Goal: Transaction & Acquisition: Purchase product/service

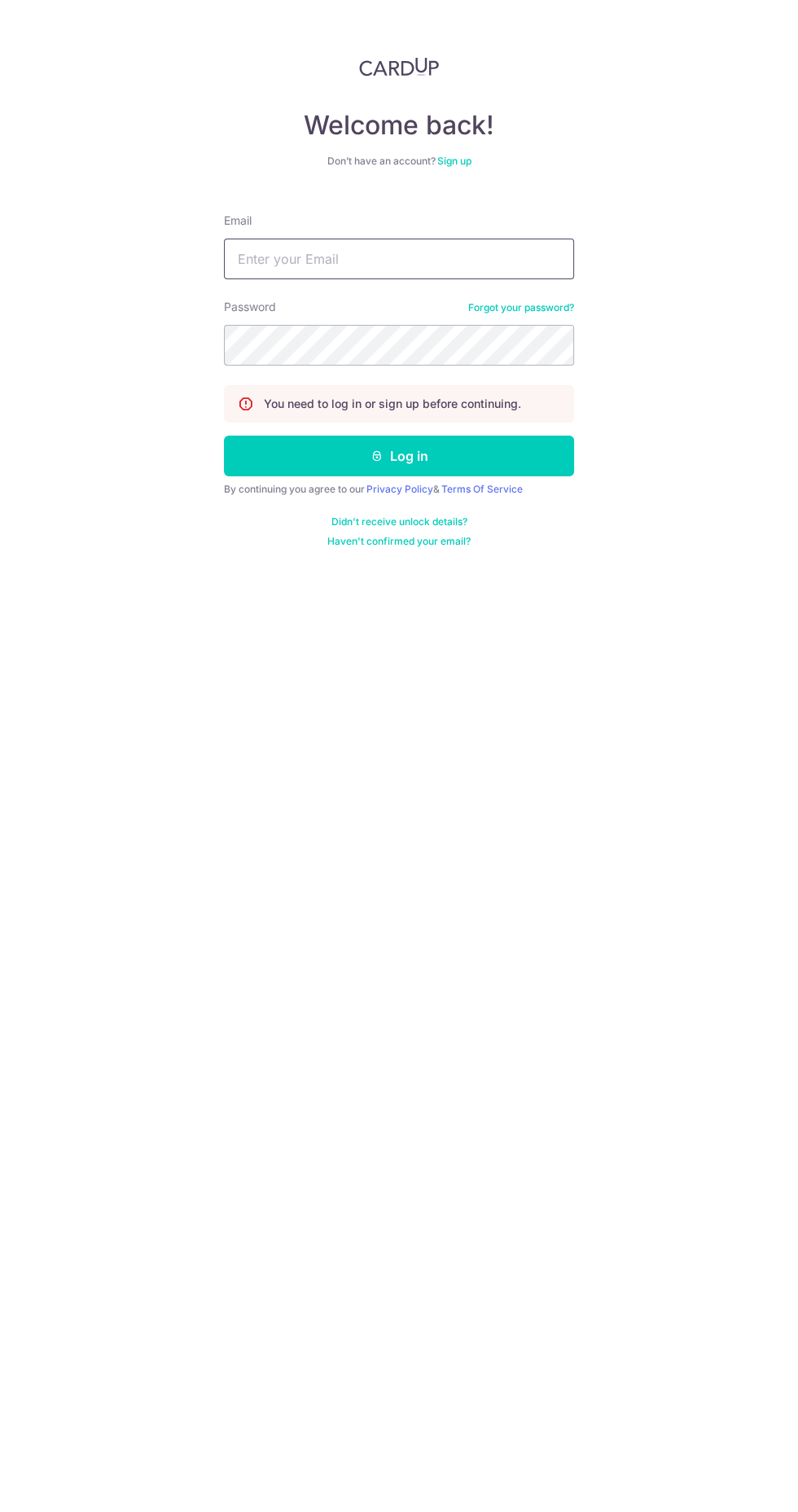
click at [453, 258] on input "Email" at bounding box center [399, 259] width 350 height 41
type input "[EMAIL_ADDRESS][DOMAIN_NAME]"
click at [376, 455] on icon "submit" at bounding box center [377, 455] width 13 height 13
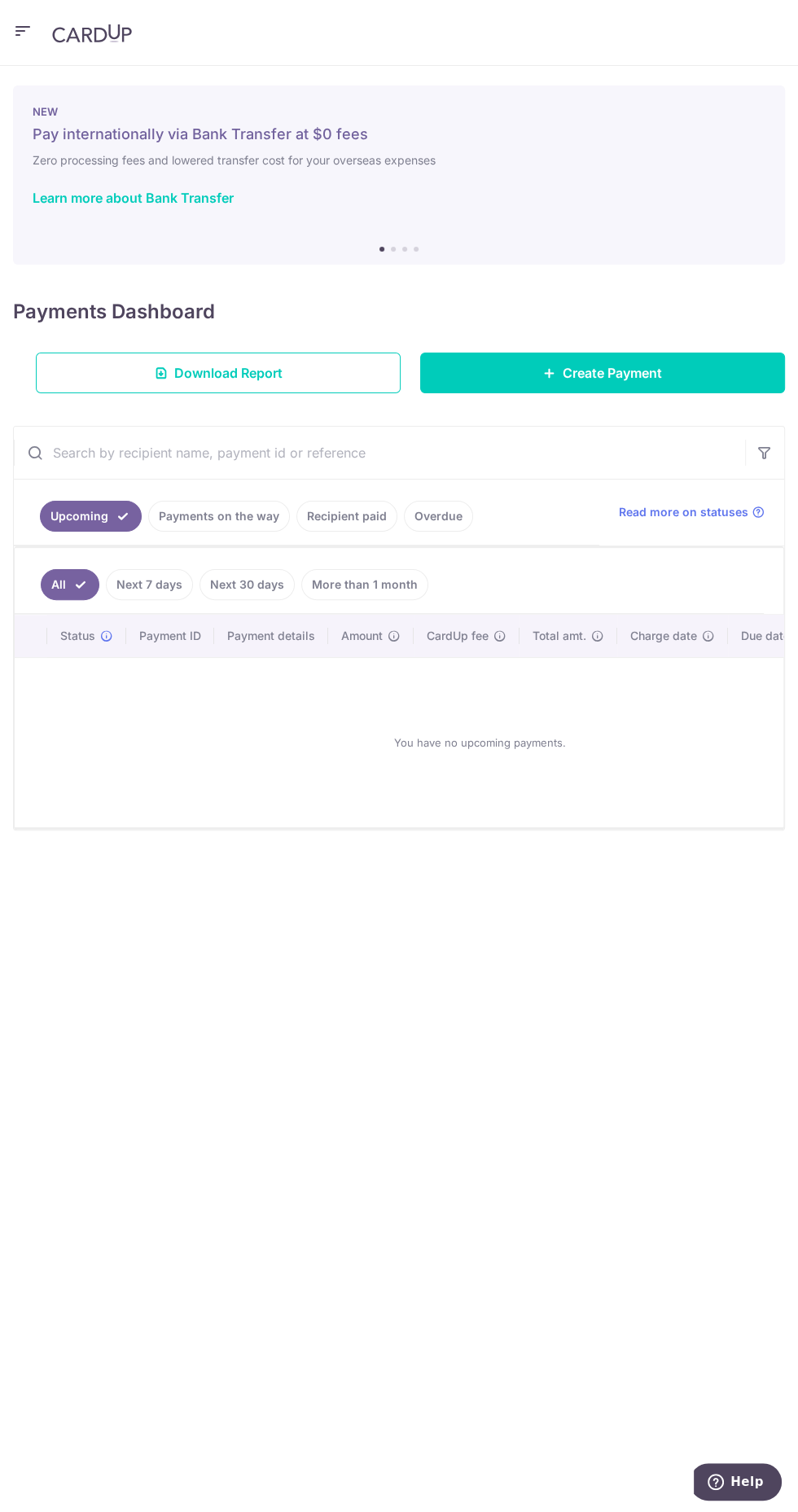
click at [18, 30] on icon "button" at bounding box center [22, 32] width 20 height 21
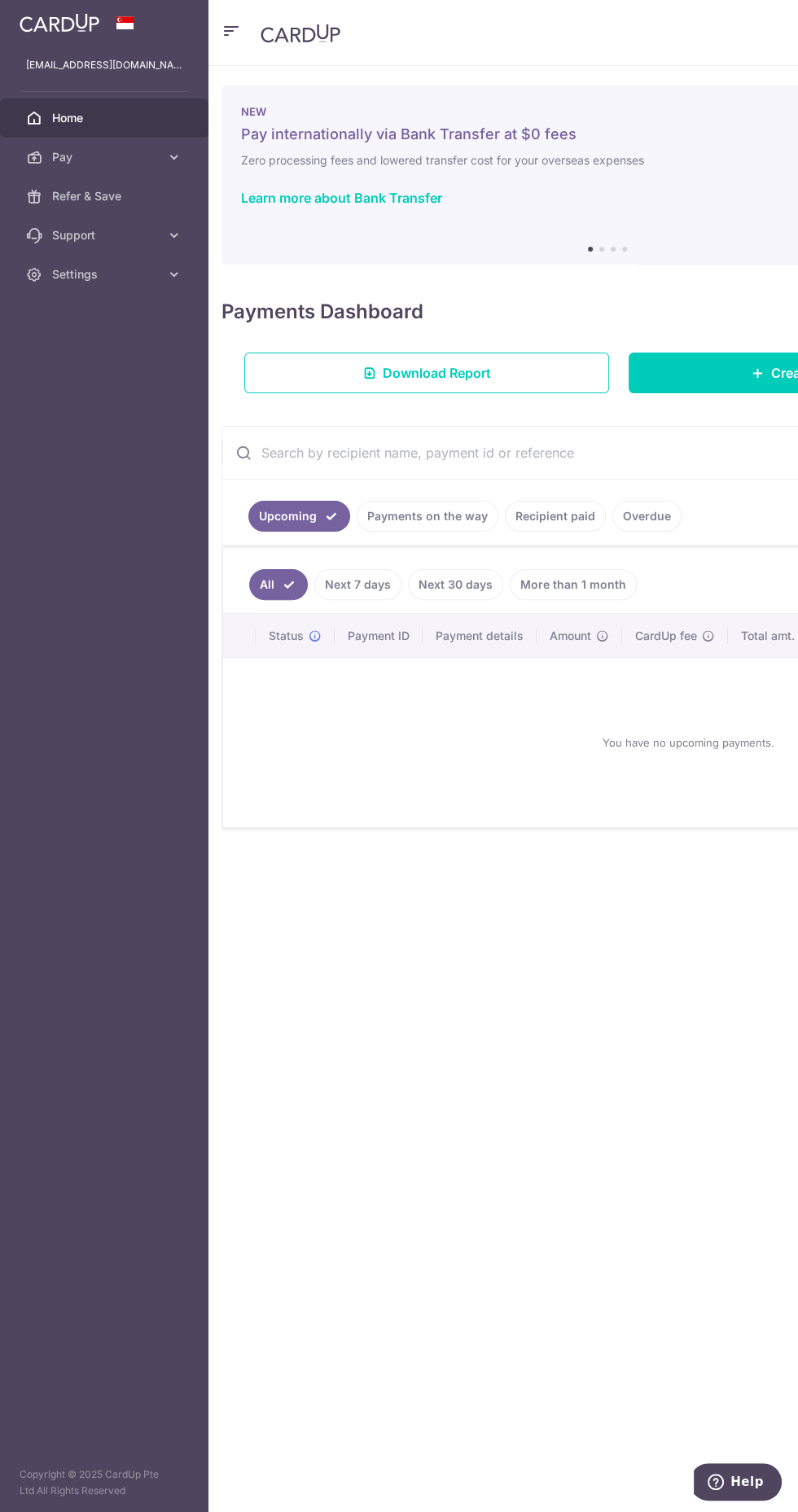
click at [79, 28] on img at bounding box center [60, 22] width 80 height 20
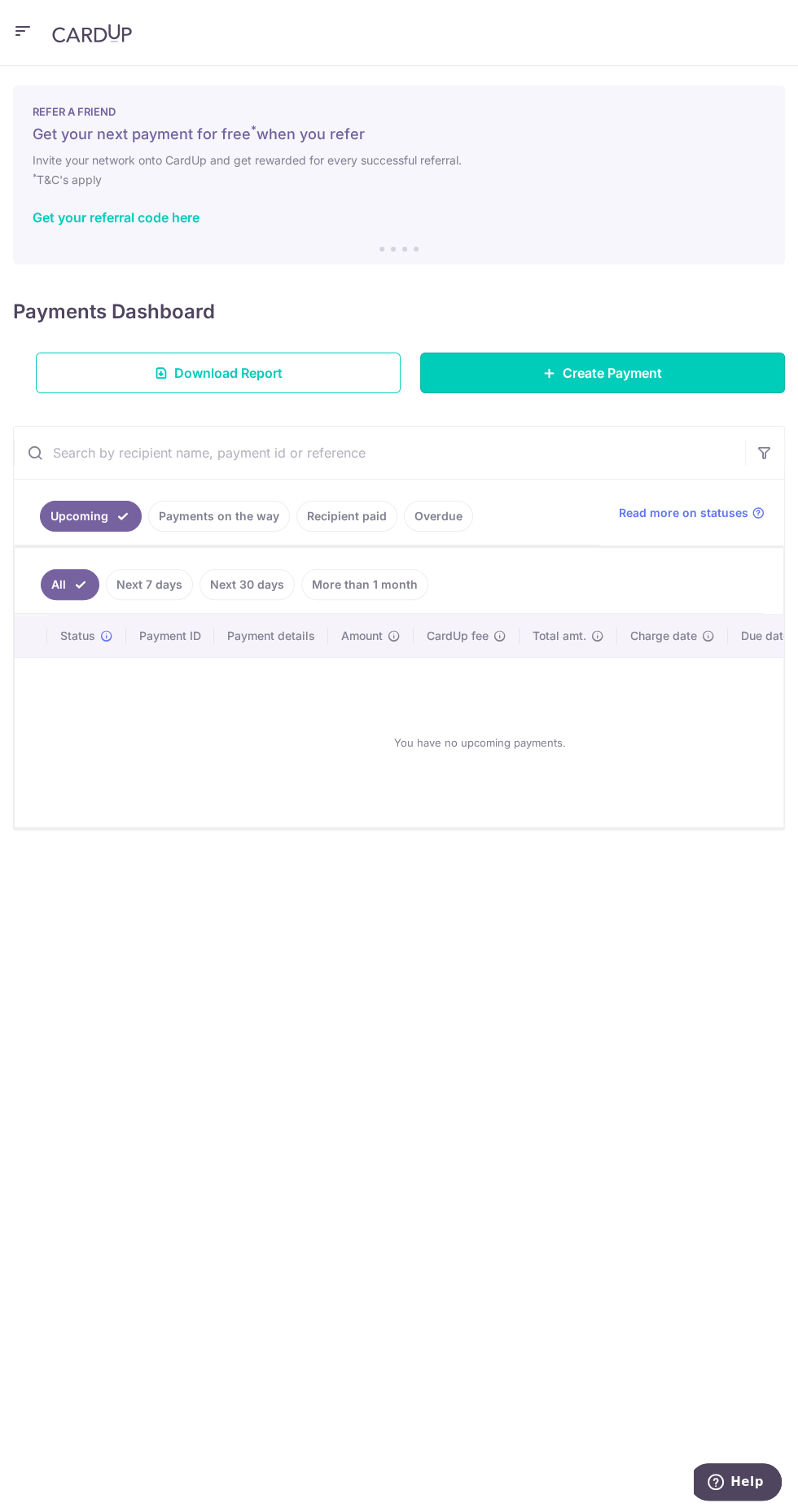
click at [682, 360] on link "Create Payment" at bounding box center [602, 373] width 365 height 41
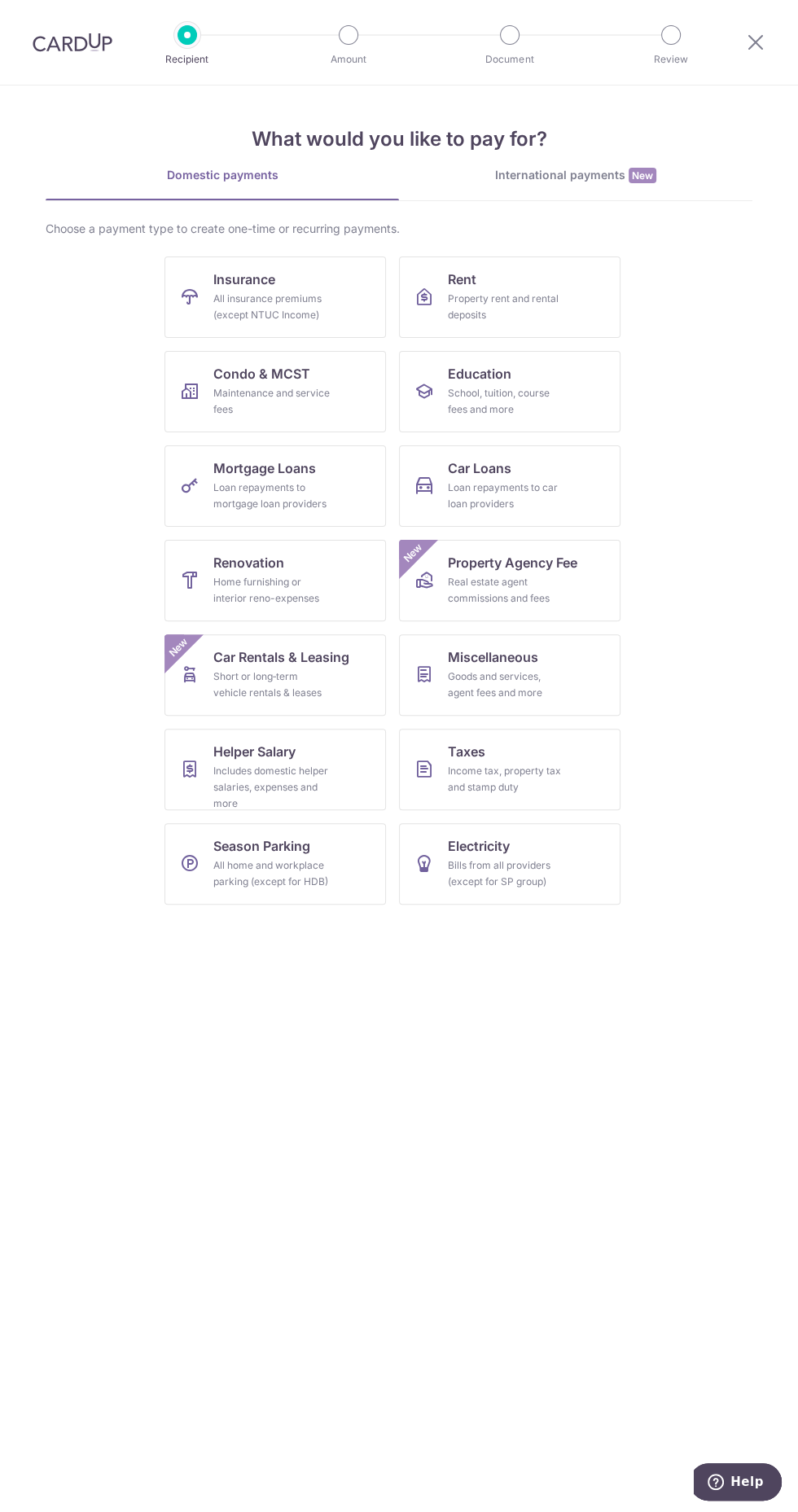
click at [638, 175] on span "New" at bounding box center [643, 176] width 28 height 16
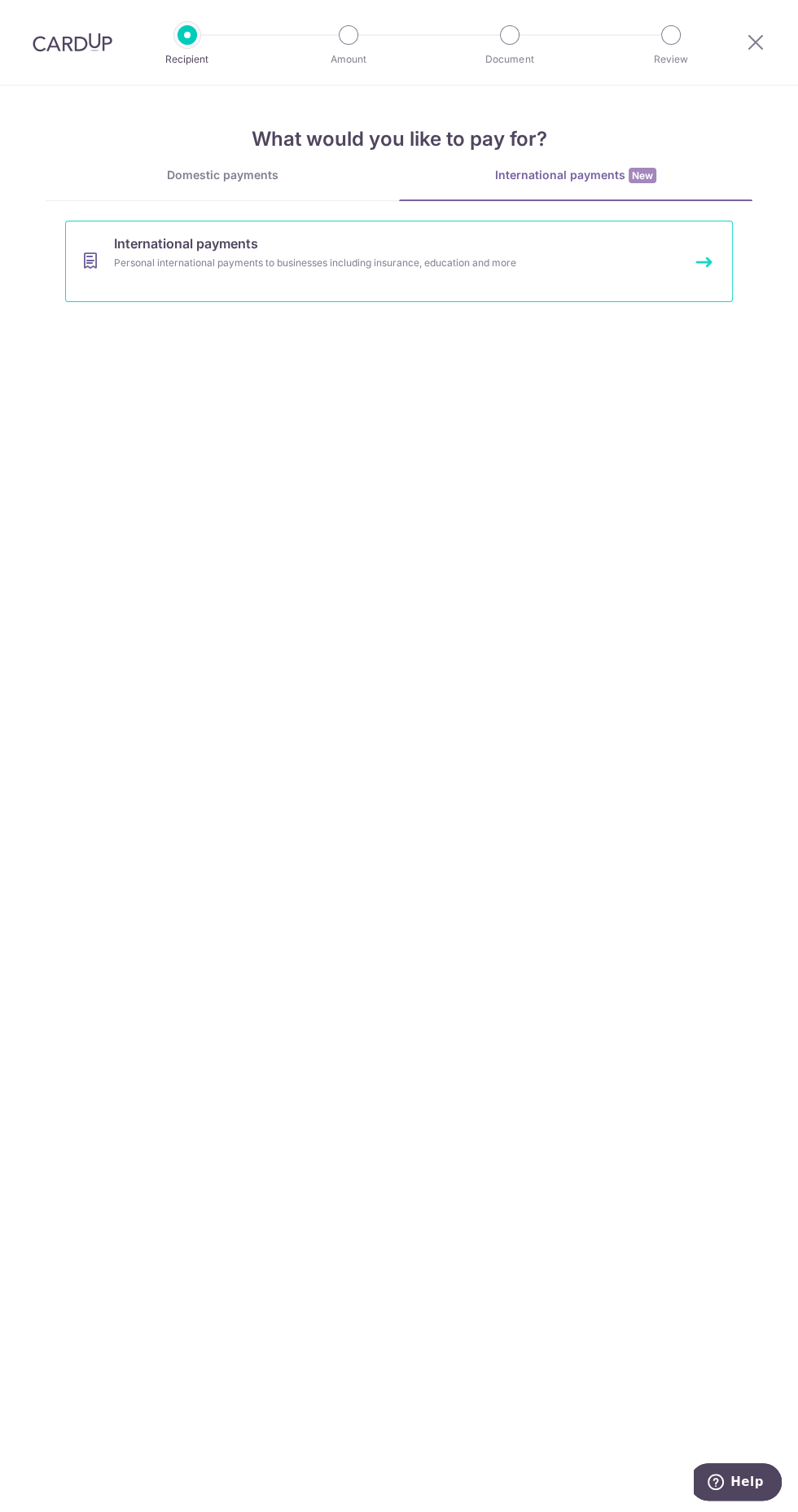
click at [601, 248] on link "International payments Personal international payments to businesses including …" at bounding box center [399, 261] width 668 height 81
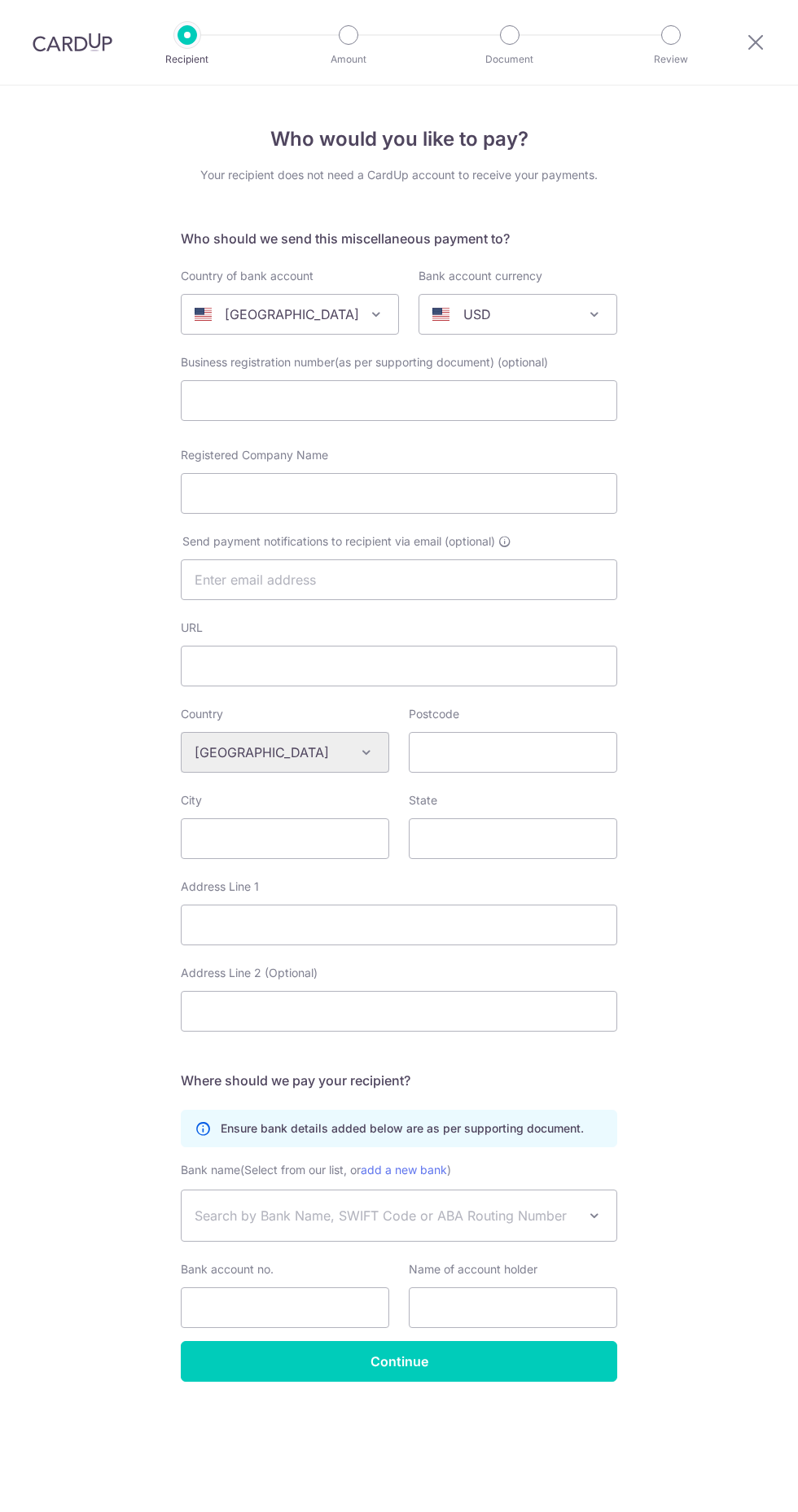
select select
click at [358, 297] on span "United States" at bounding box center [290, 314] width 217 height 39
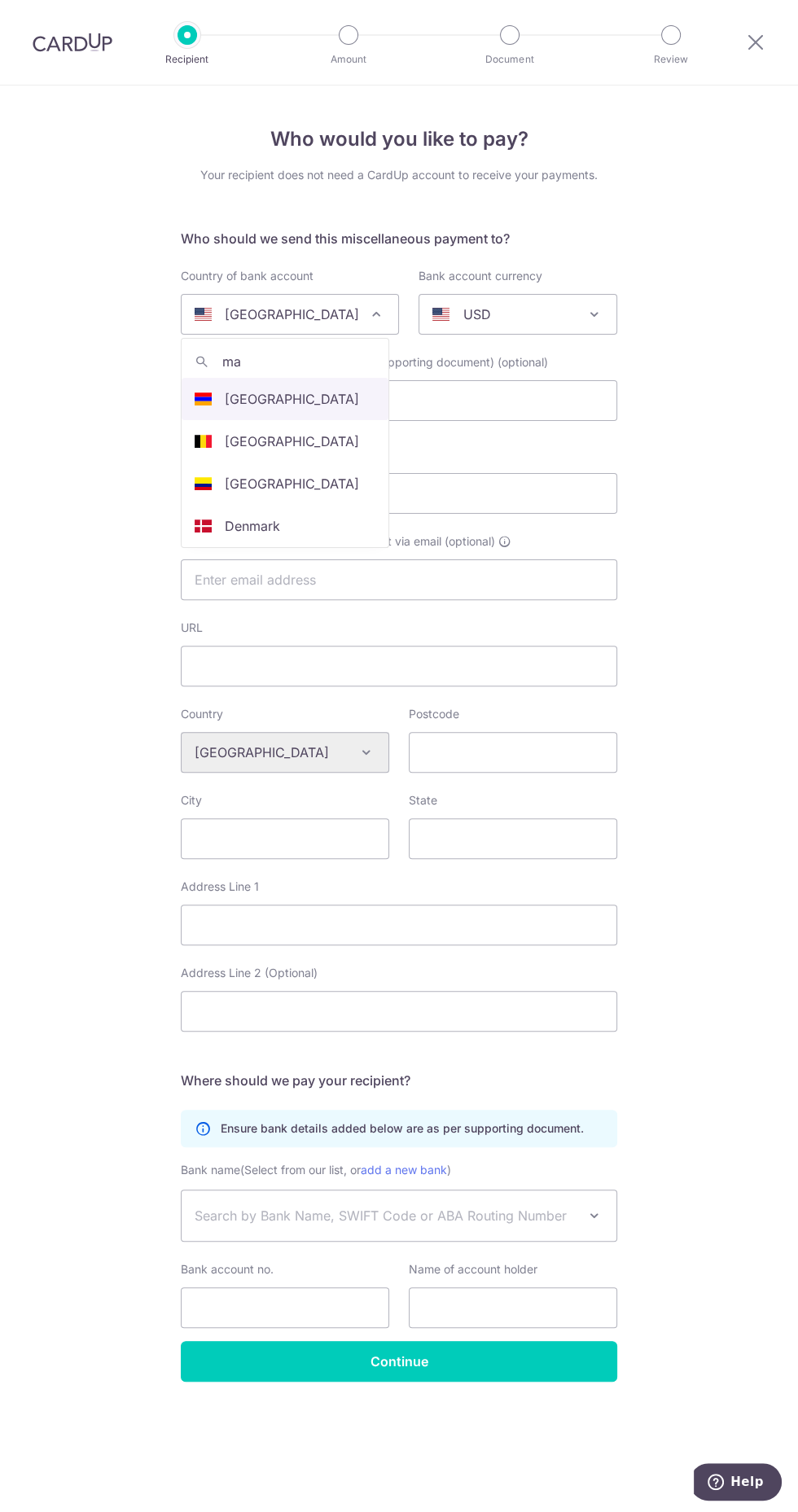
type input "mal"
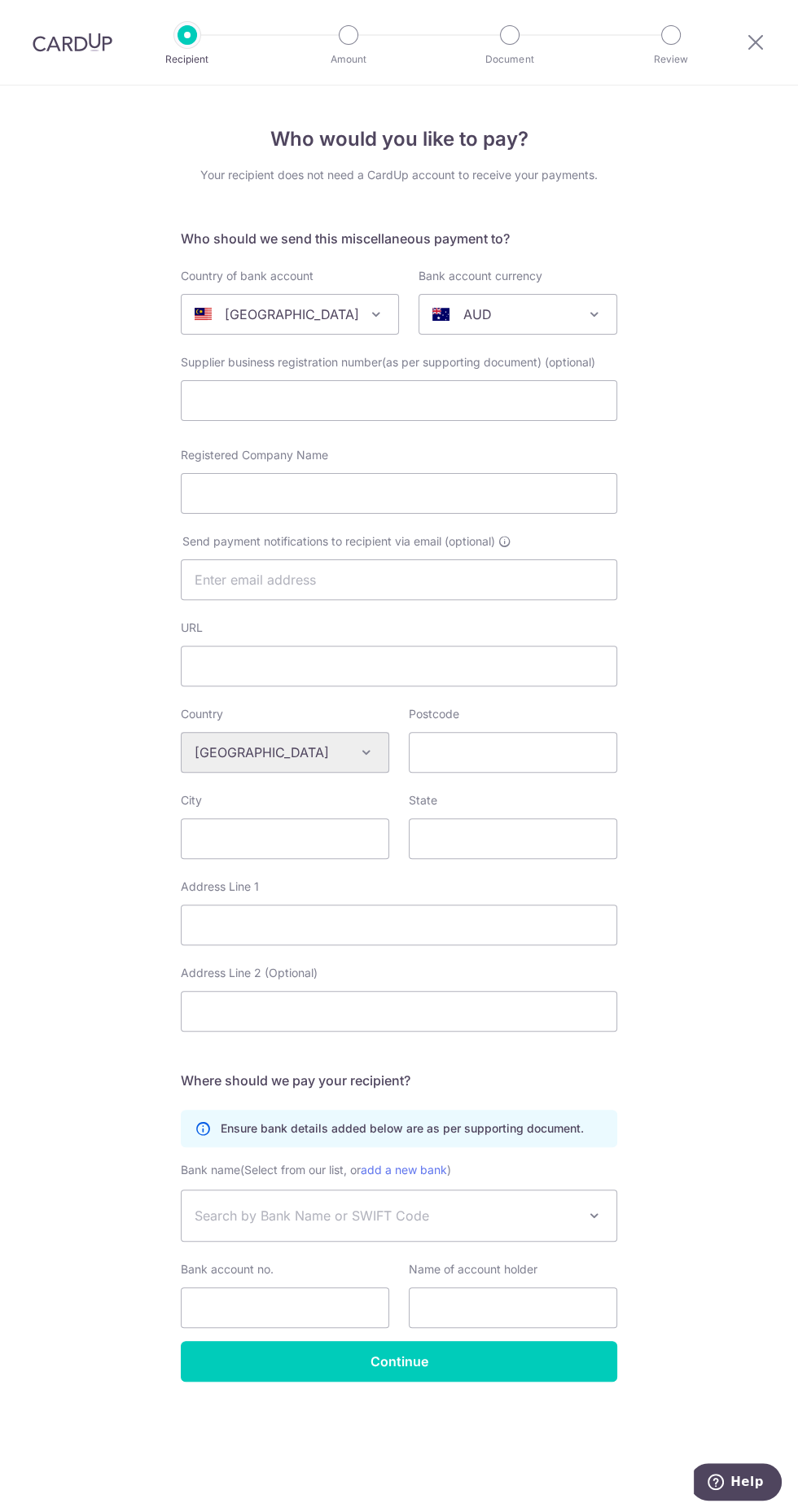
select select "159"
select select "[GEOGRAPHIC_DATA]"
select select
click at [282, 400] on input "text" at bounding box center [399, 400] width 437 height 41
click at [547, 308] on div "AUD" at bounding box center [505, 314] width 145 height 20
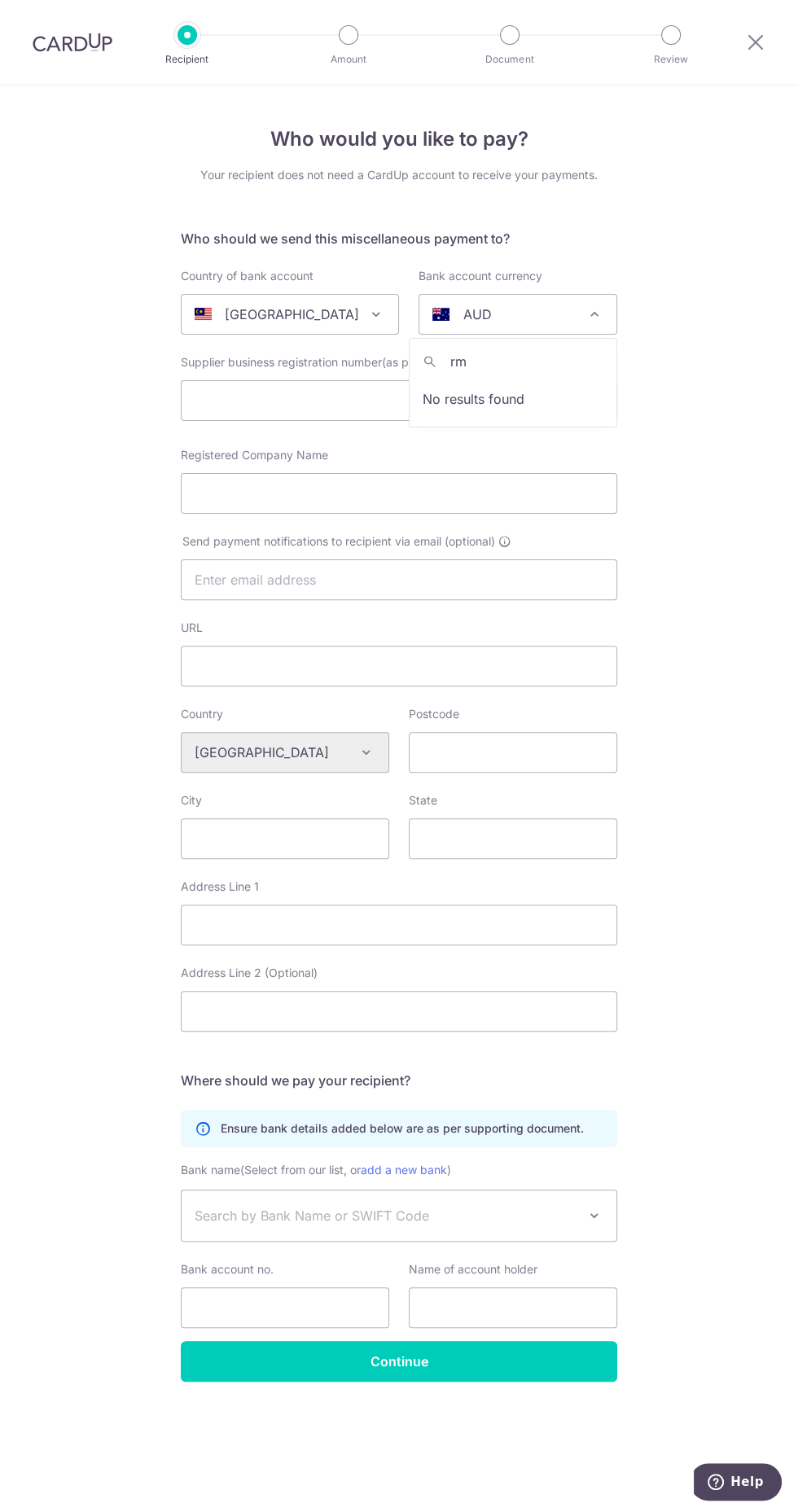
type input "r"
type input "myr"
select select "4"
click at [754, 46] on icon at bounding box center [756, 42] width 20 height 21
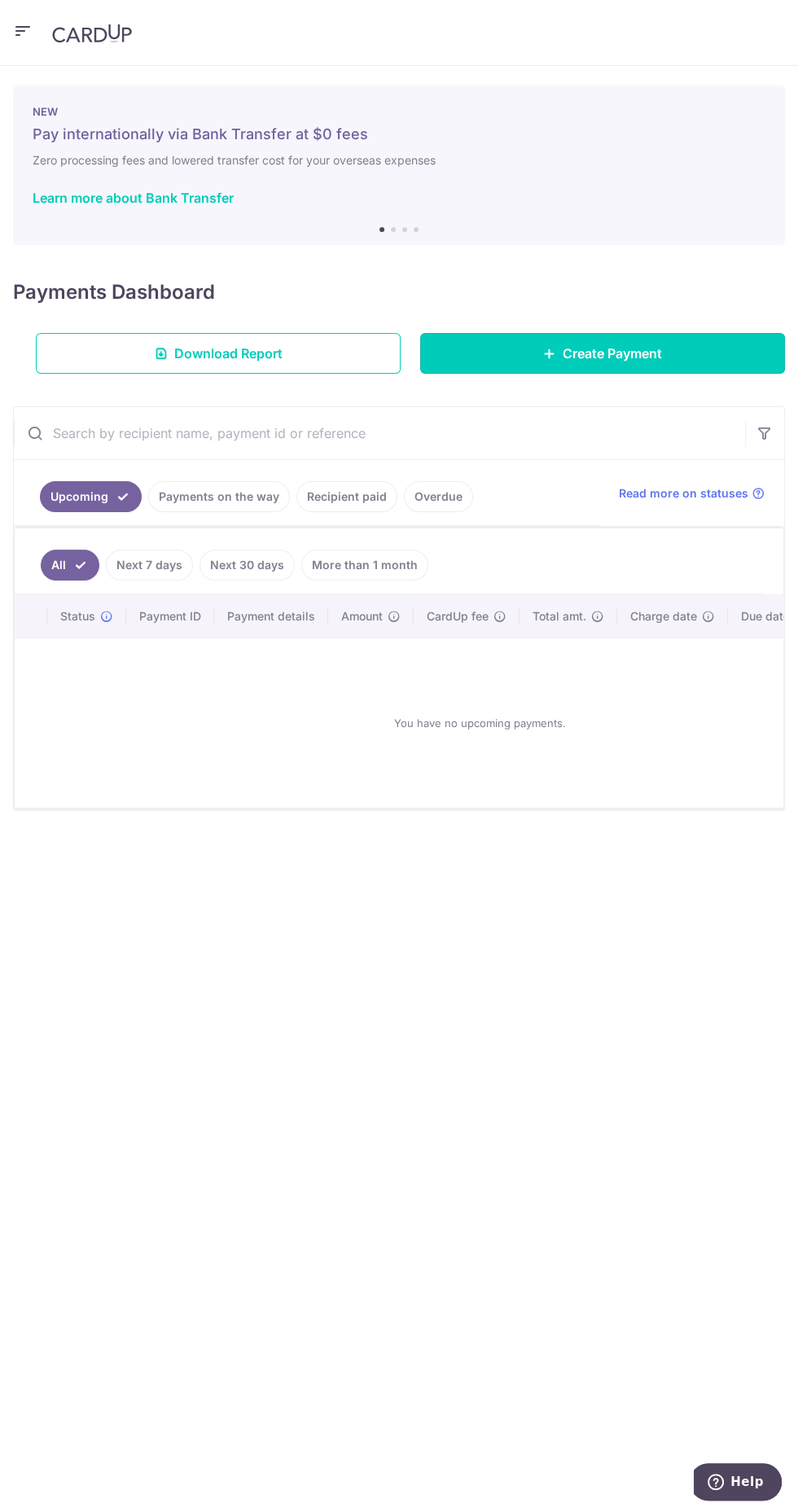
click at [711, 367] on link "Create Payment" at bounding box center [602, 353] width 365 height 41
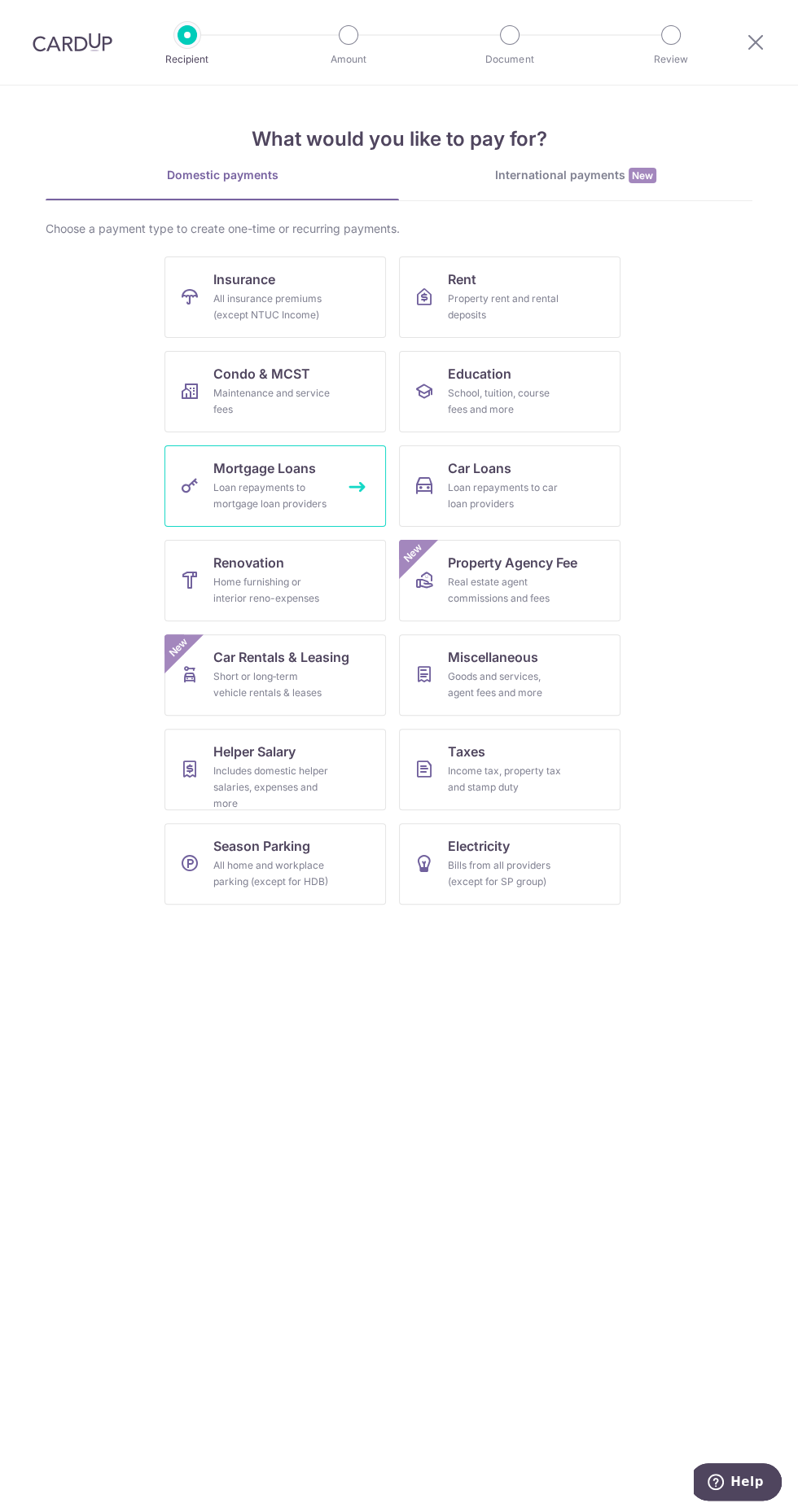
click at [274, 491] on div "Loan repayments to mortgage loan providers" at bounding box center [272, 496] width 117 height 33
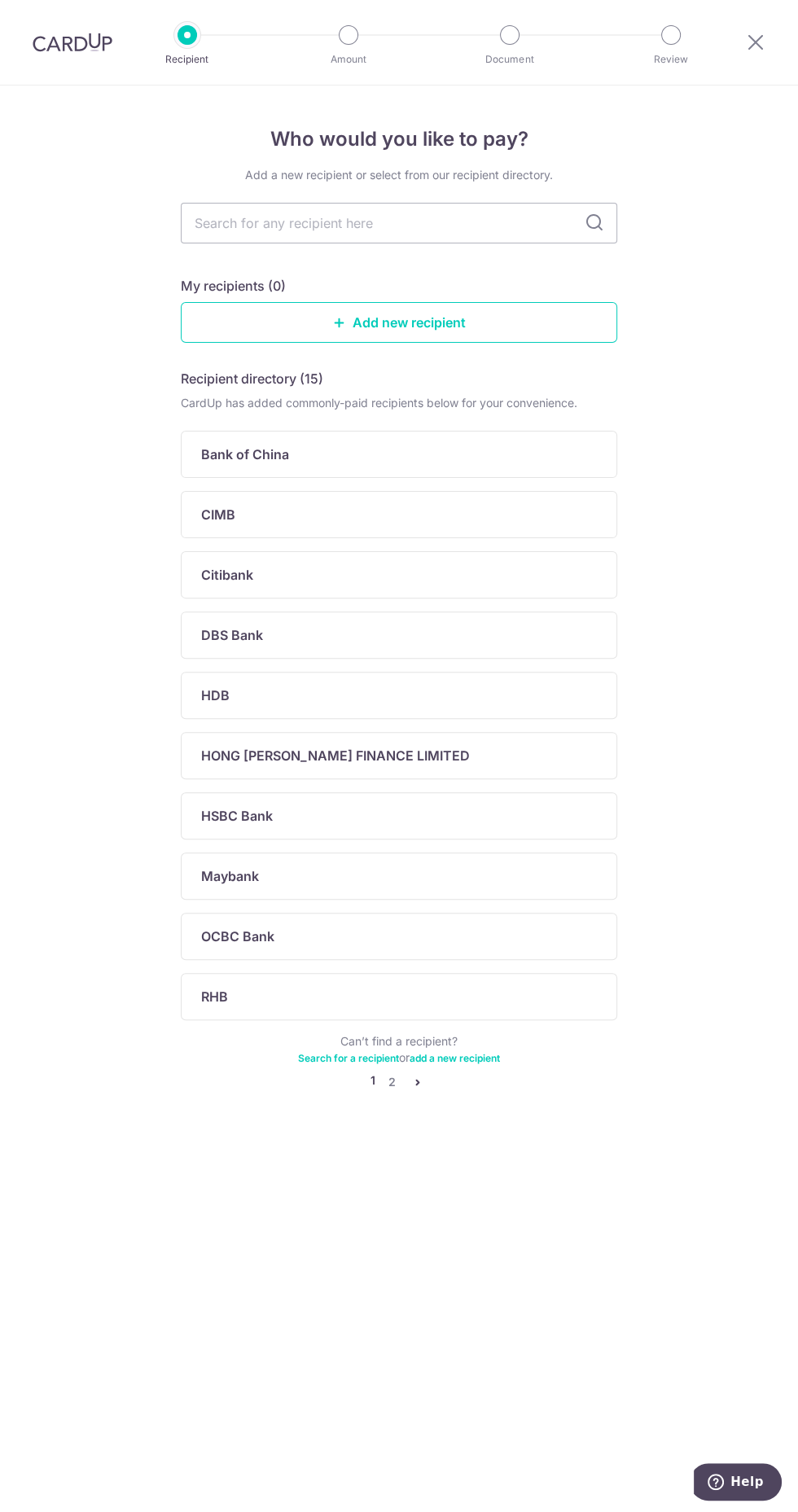
click at [503, 224] on input "text" at bounding box center [399, 223] width 437 height 41
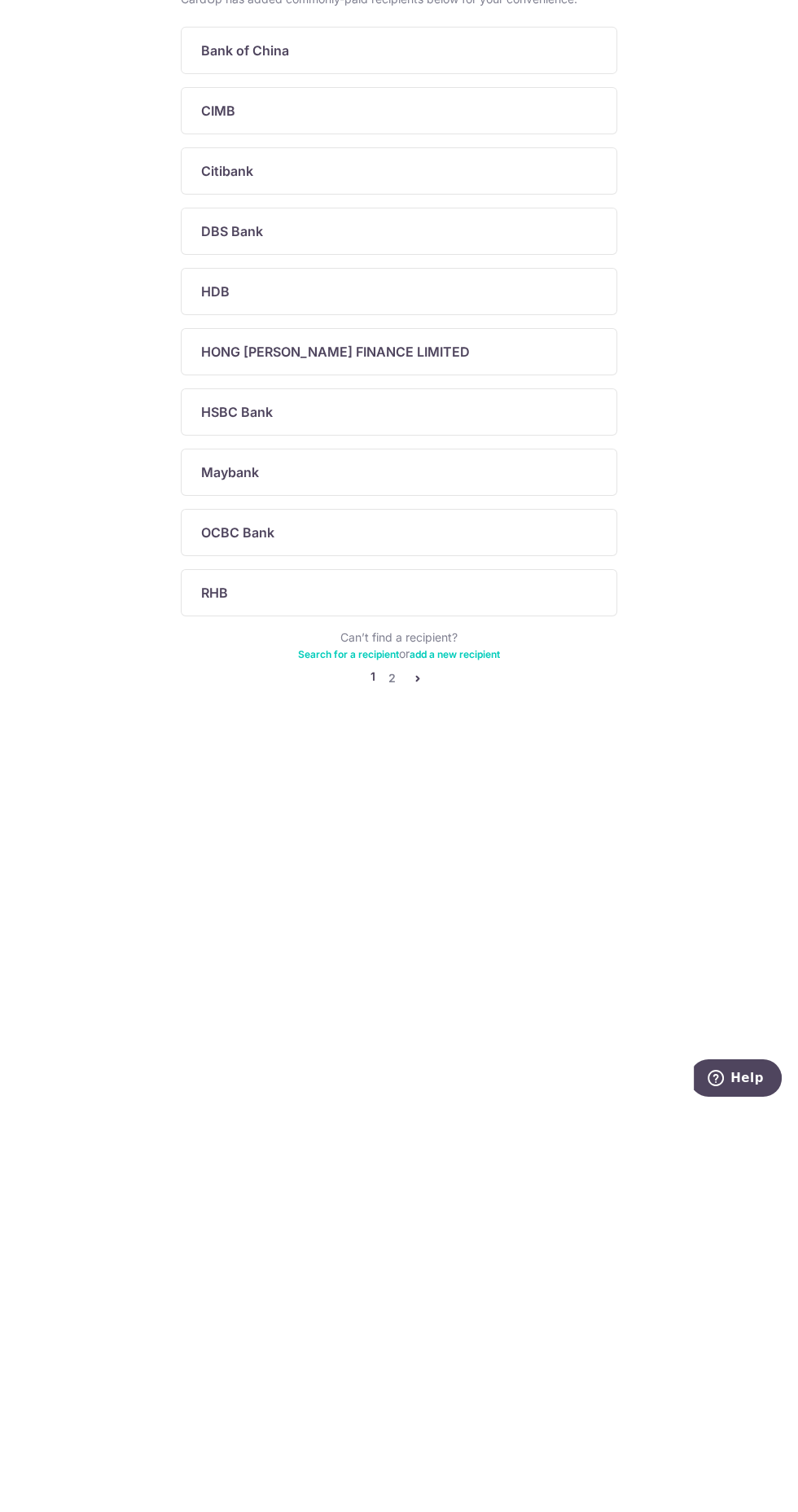
click at [421, 1076] on icon "pager" at bounding box center [418, 1082] width 13 height 13
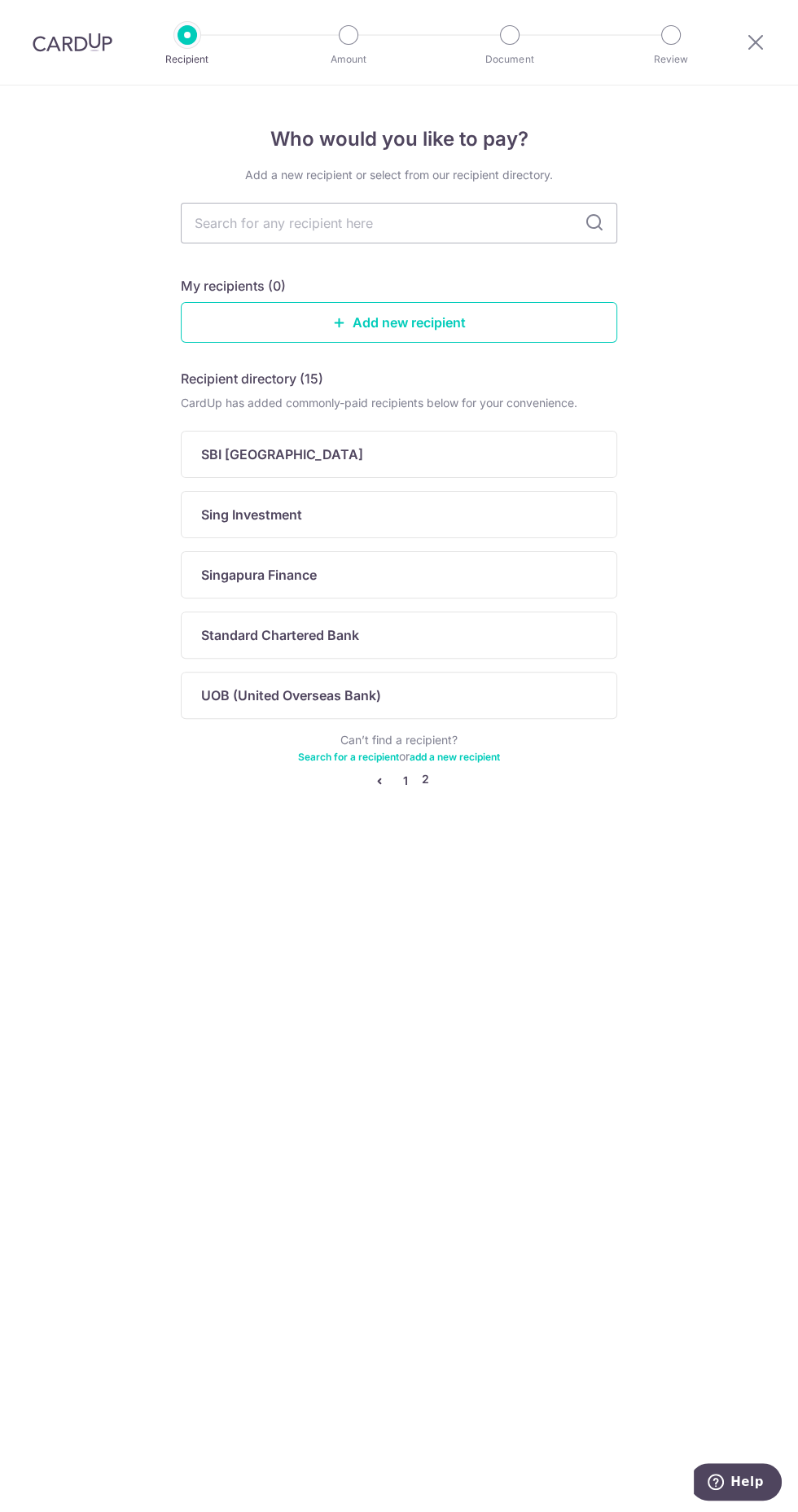
click at [404, 777] on link "1" at bounding box center [405, 781] width 20 height 20
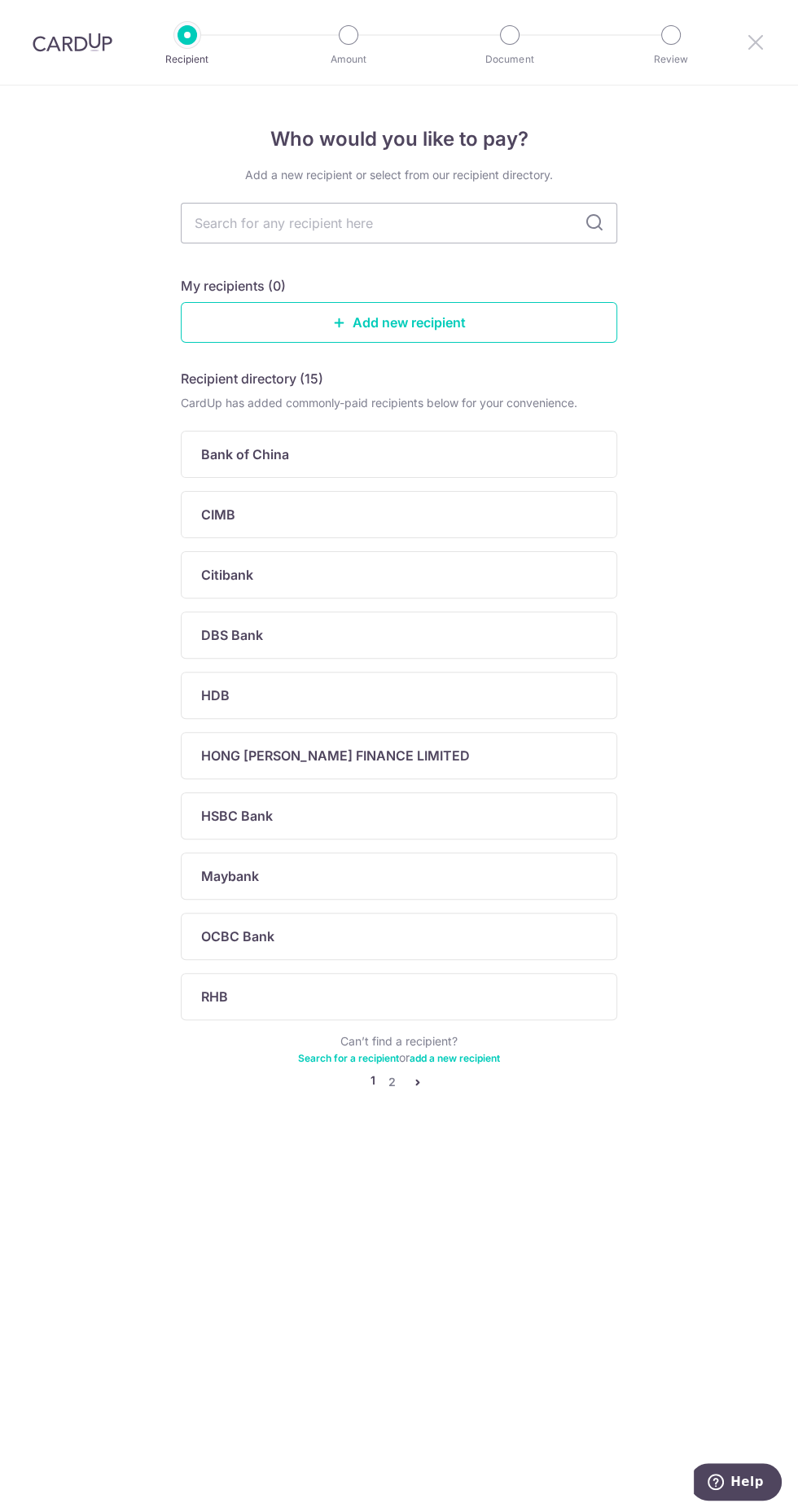
click at [751, 32] on icon at bounding box center [756, 42] width 20 height 21
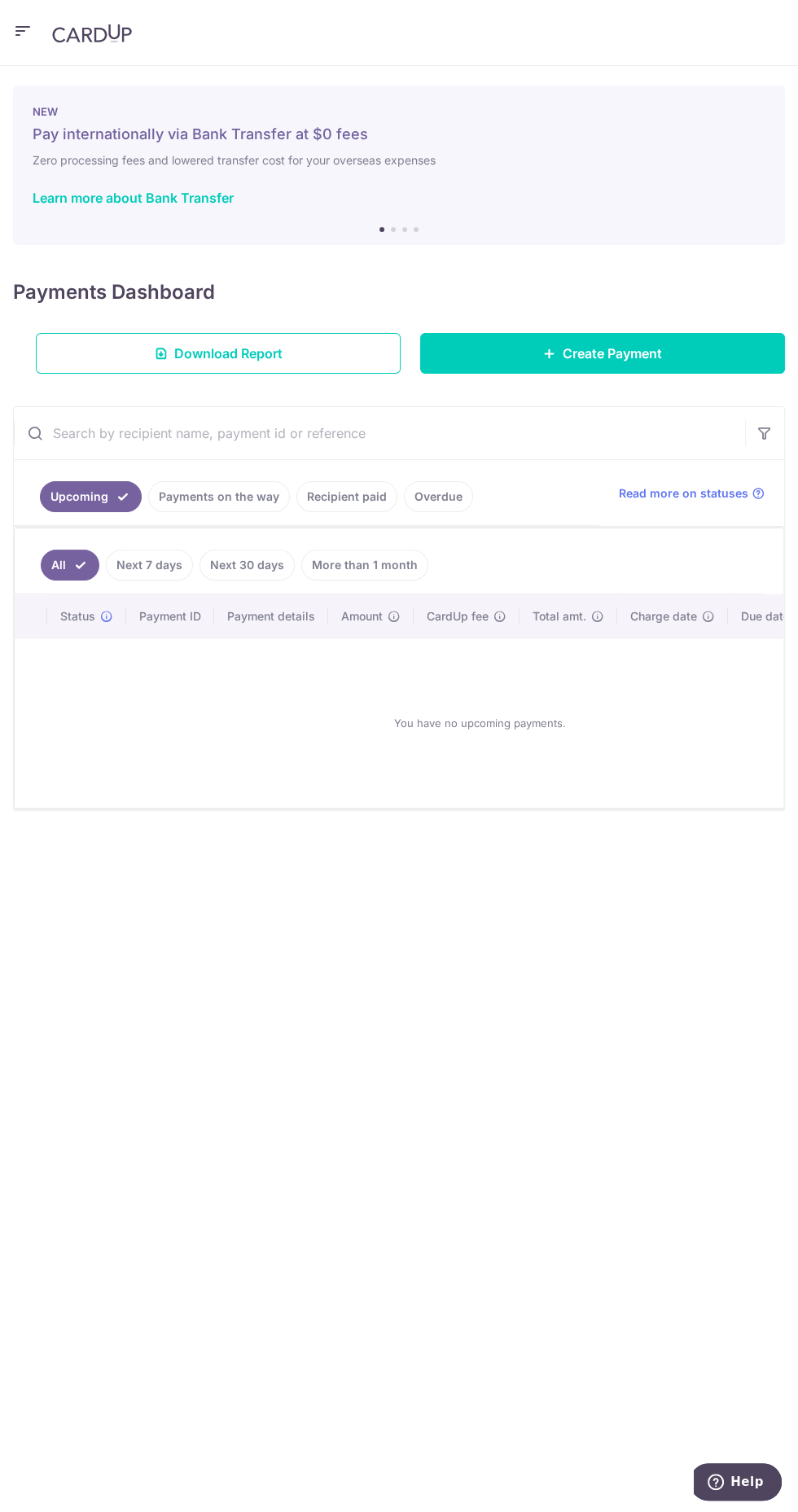
click at [19, 44] on button "button" at bounding box center [22, 33] width 20 height 26
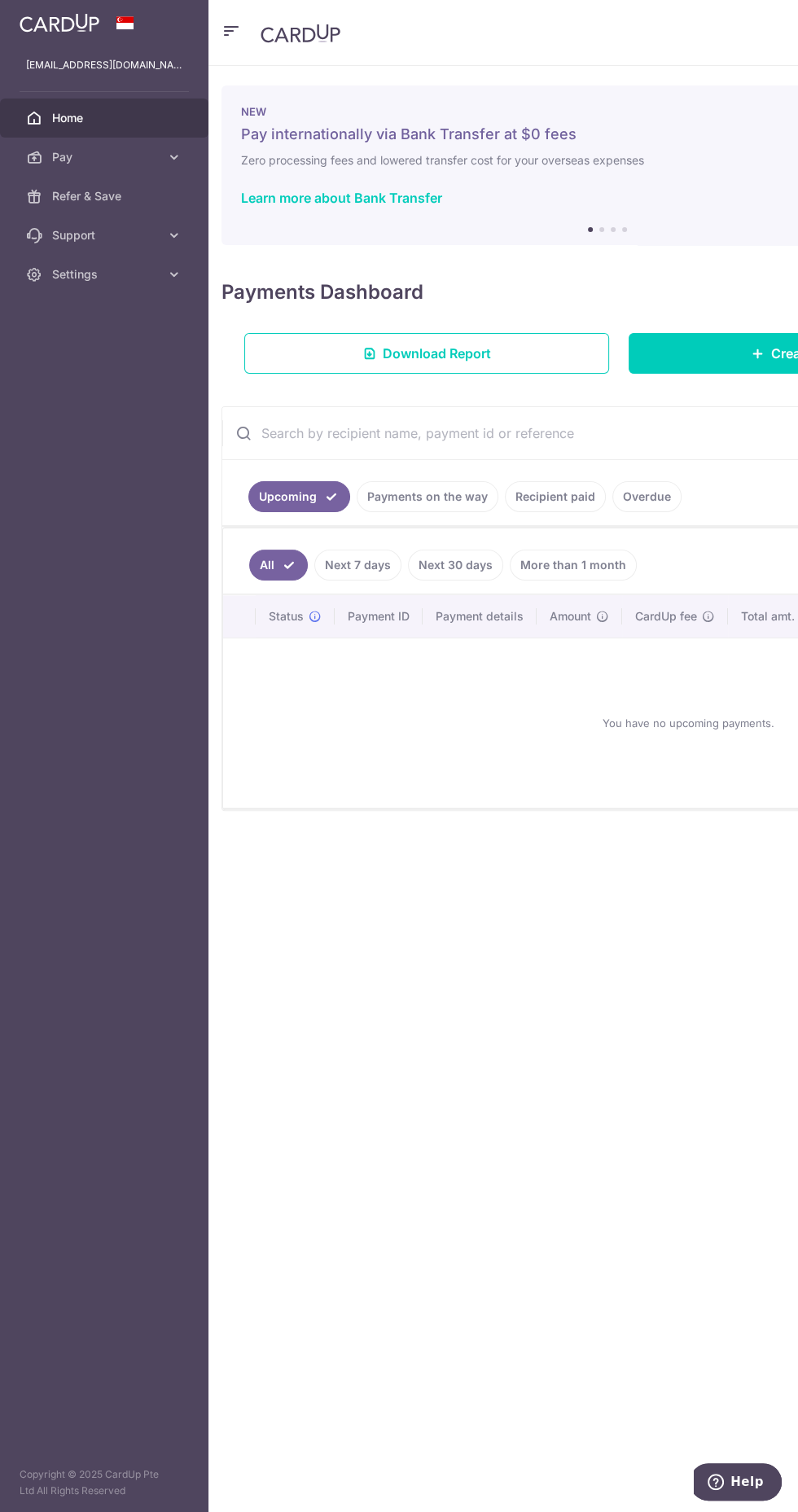
click at [148, 158] on span "Pay" at bounding box center [105, 157] width 108 height 16
click at [167, 194] on link "Payments" at bounding box center [104, 196] width 209 height 39
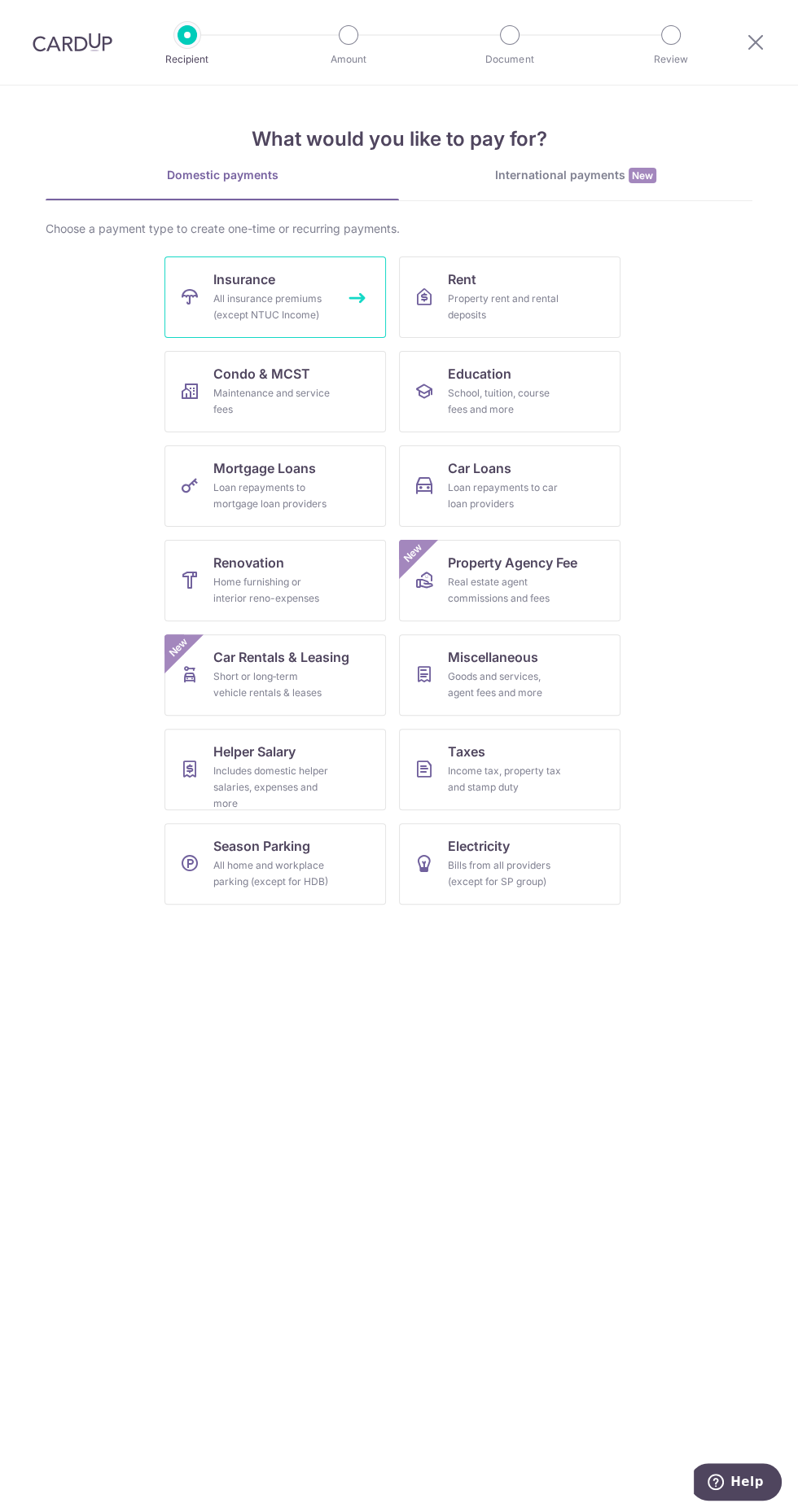
click at [245, 273] on span "Insurance" at bounding box center [244, 279] width 62 height 20
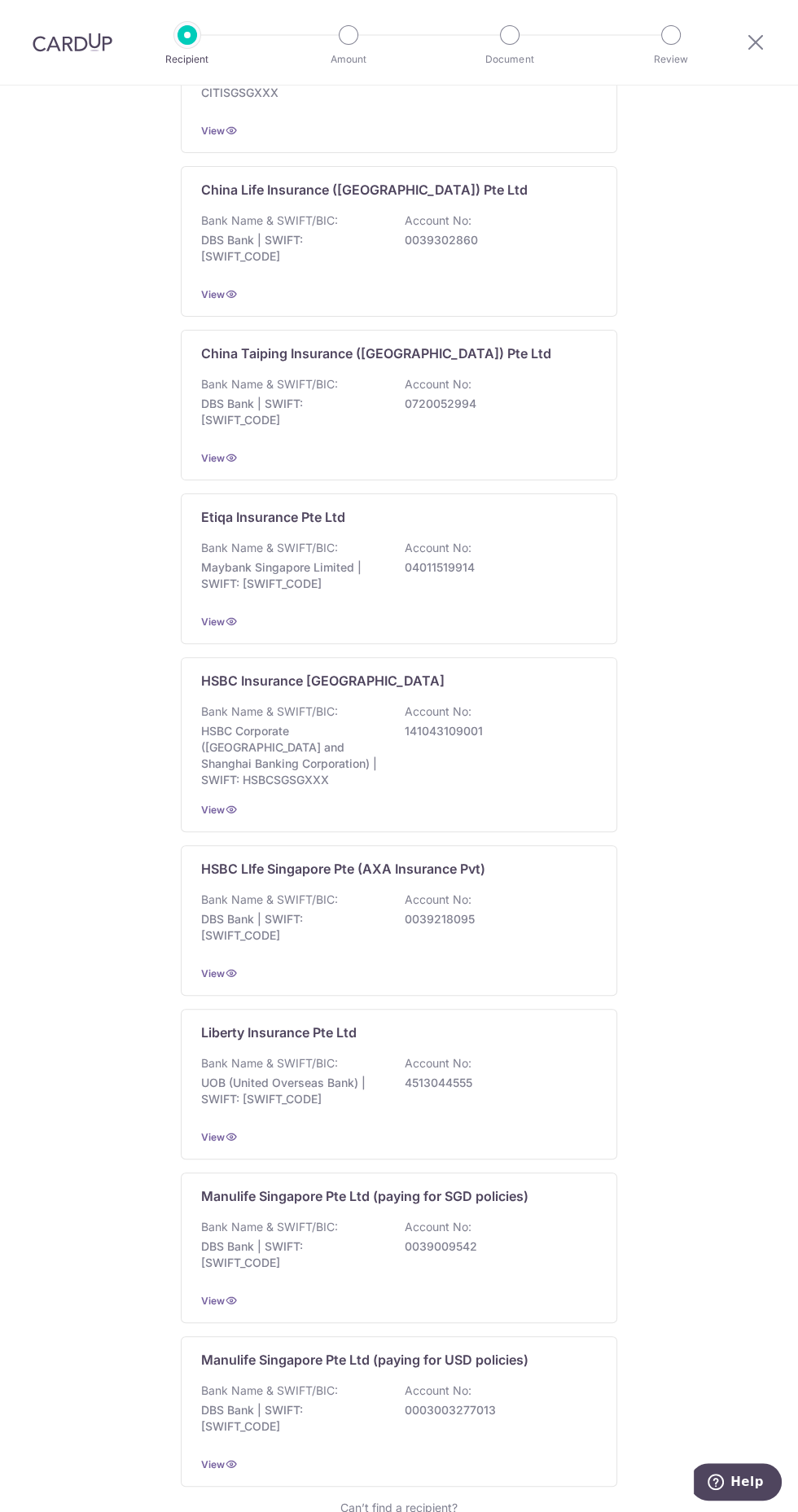
scroll to position [603, 0]
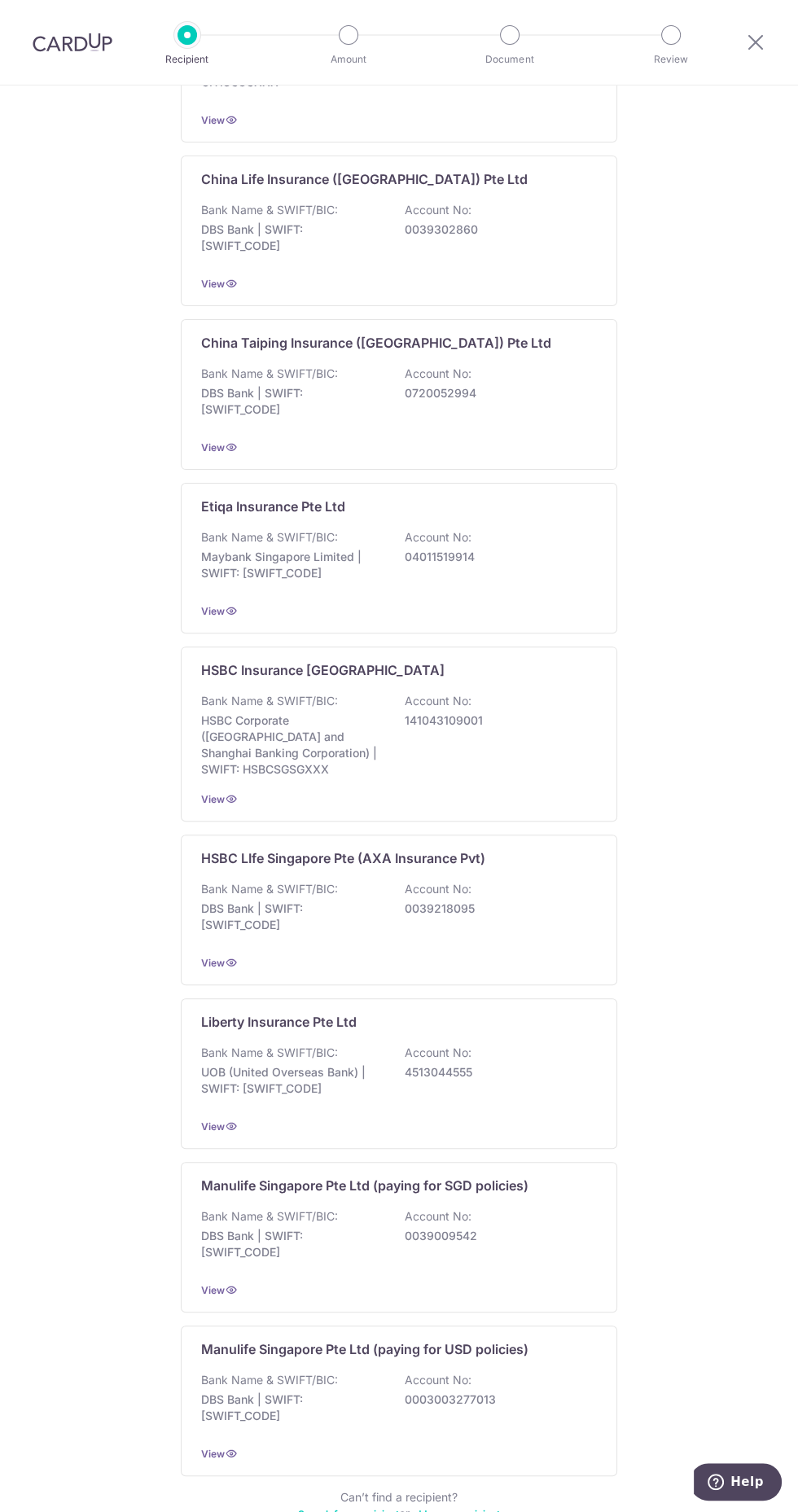
click at [412, 1511] on link "pager" at bounding box center [418, 1538] width 20 height 20
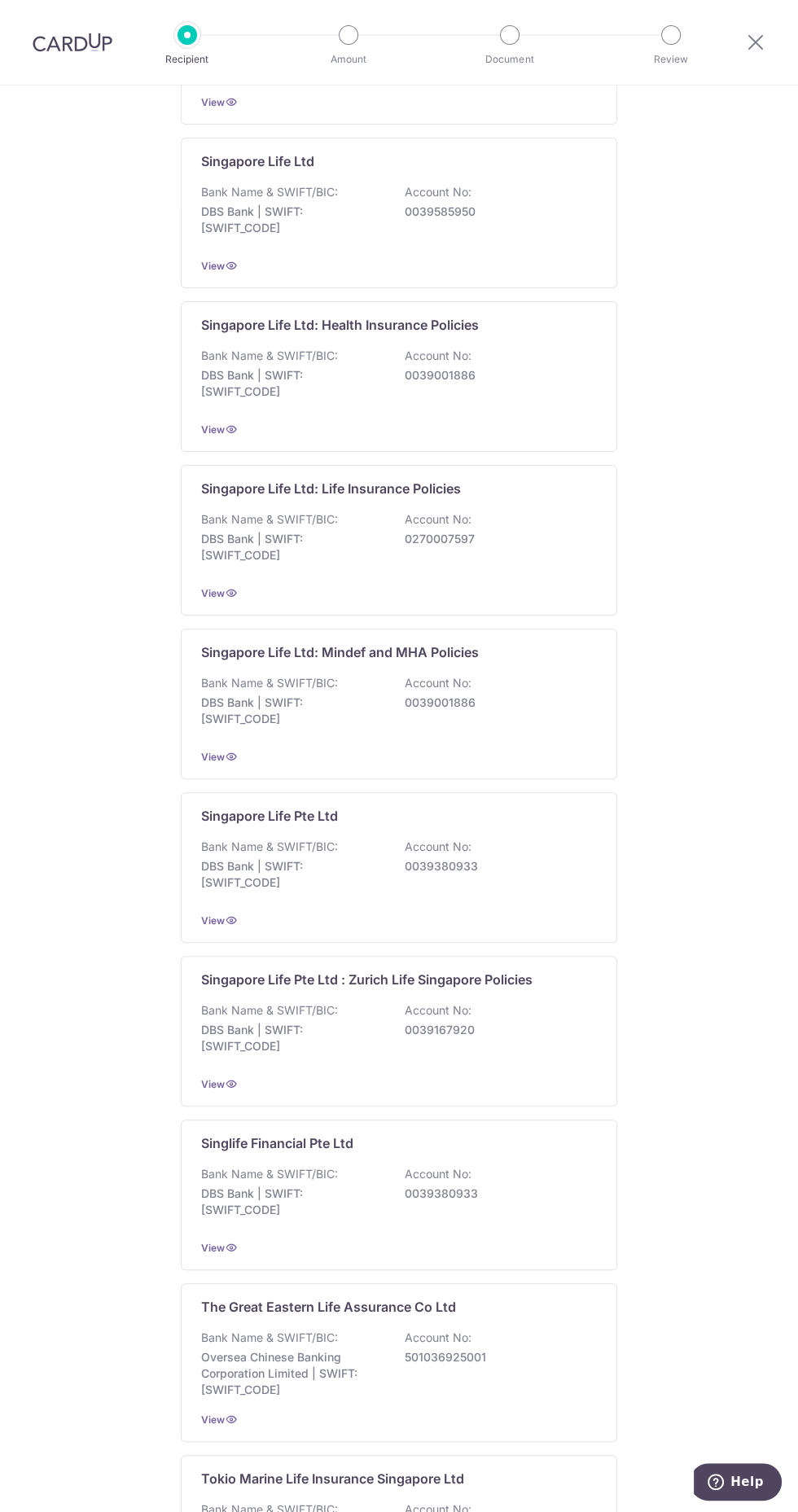
scroll to position [0, 0]
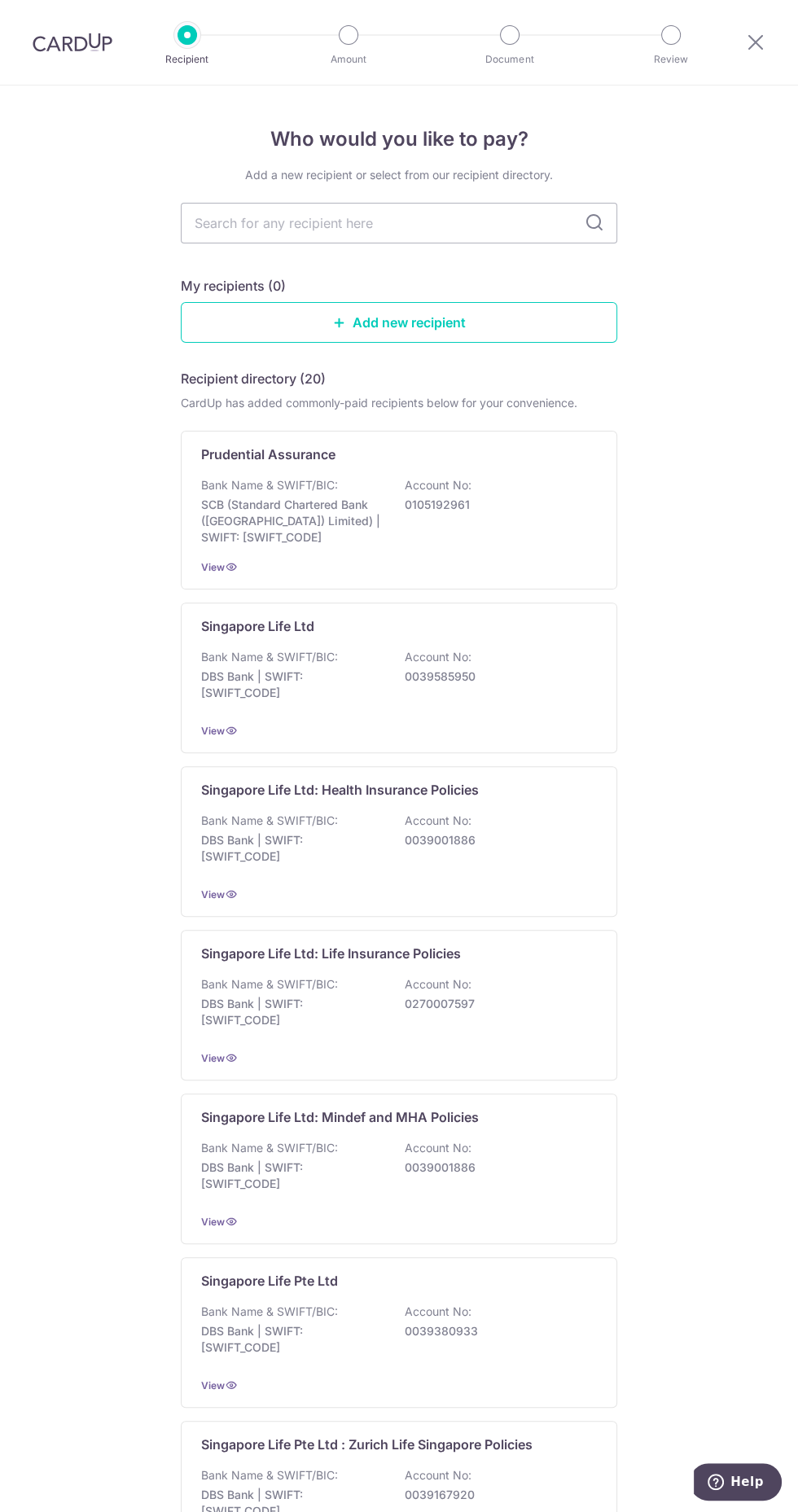
click at [517, 217] on input "text" at bounding box center [399, 223] width 437 height 41
type input "Pru"
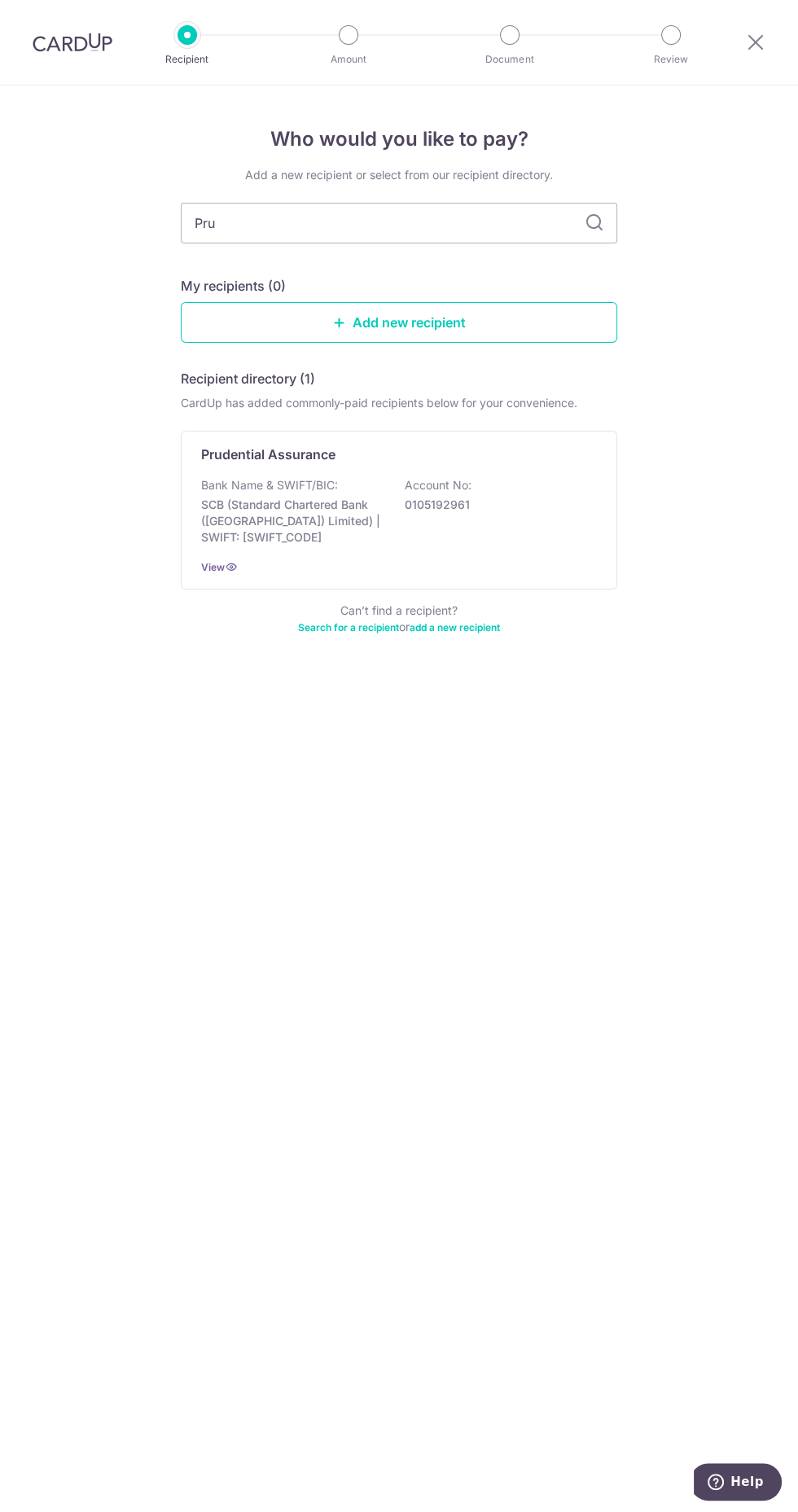
click at [538, 510] on p "0105192961" at bounding box center [496, 505] width 183 height 16
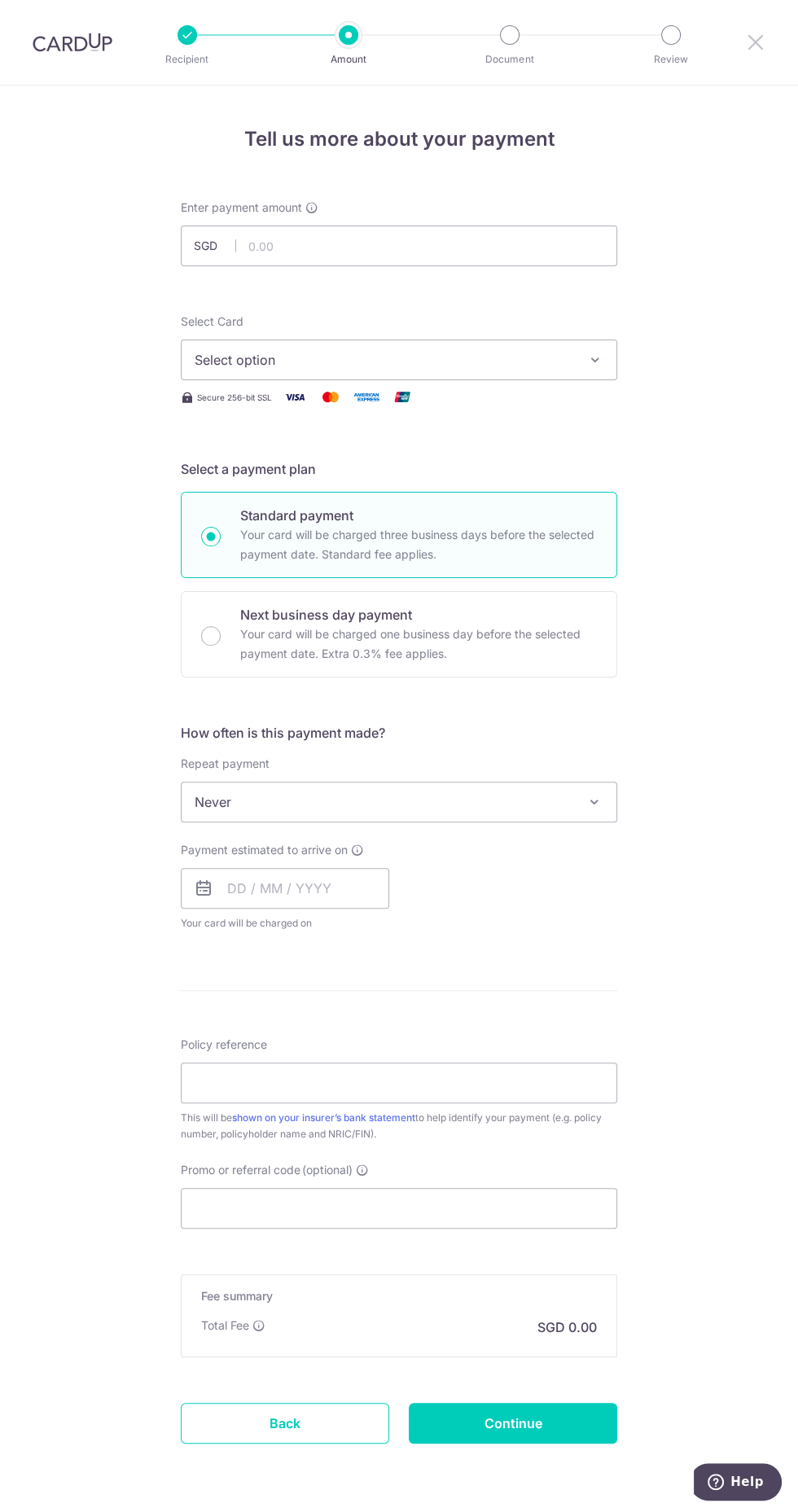
click at [758, 41] on icon at bounding box center [756, 42] width 20 height 21
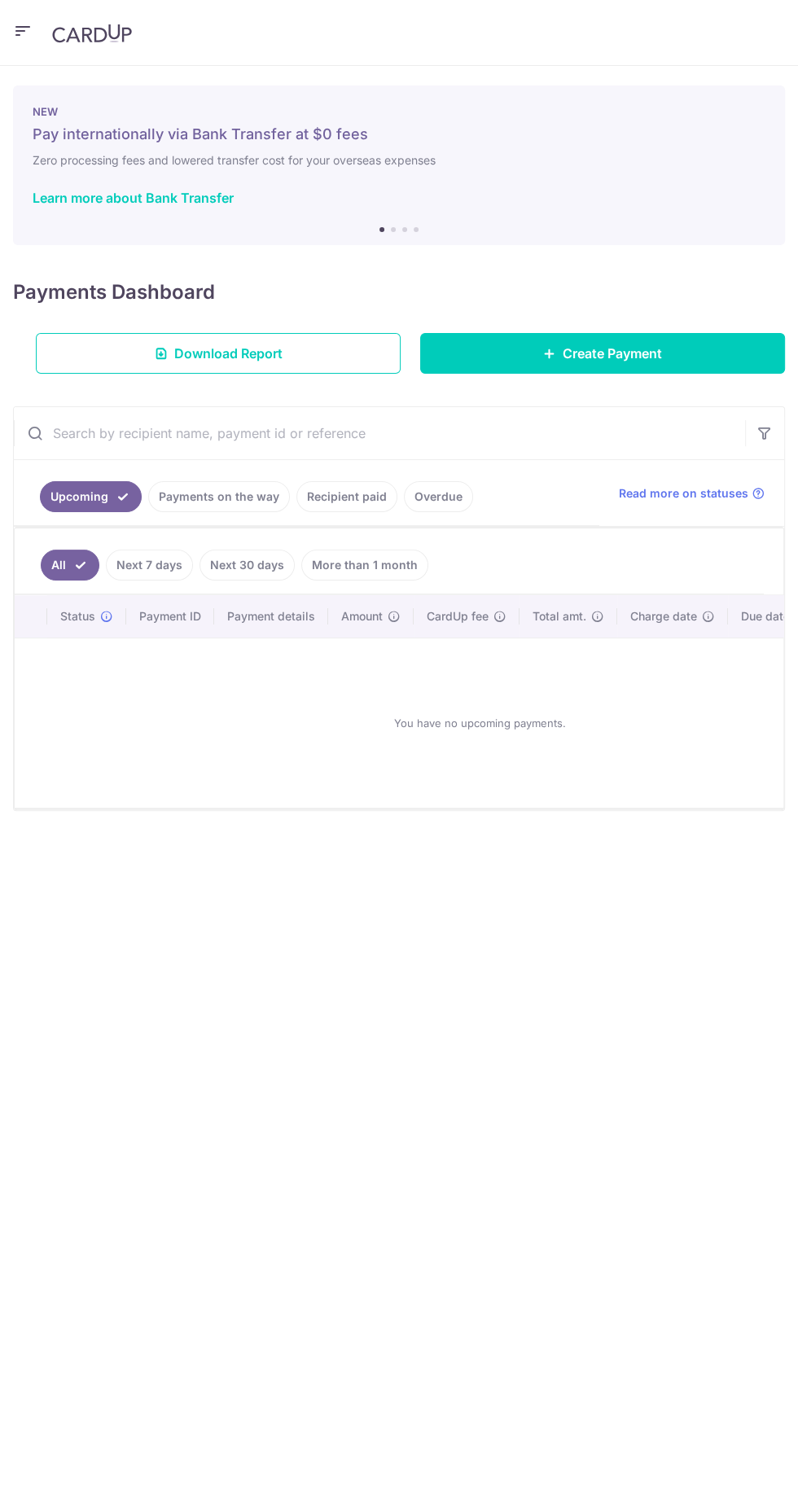
click at [22, 23] on icon "button" at bounding box center [22, 32] width 20 height 21
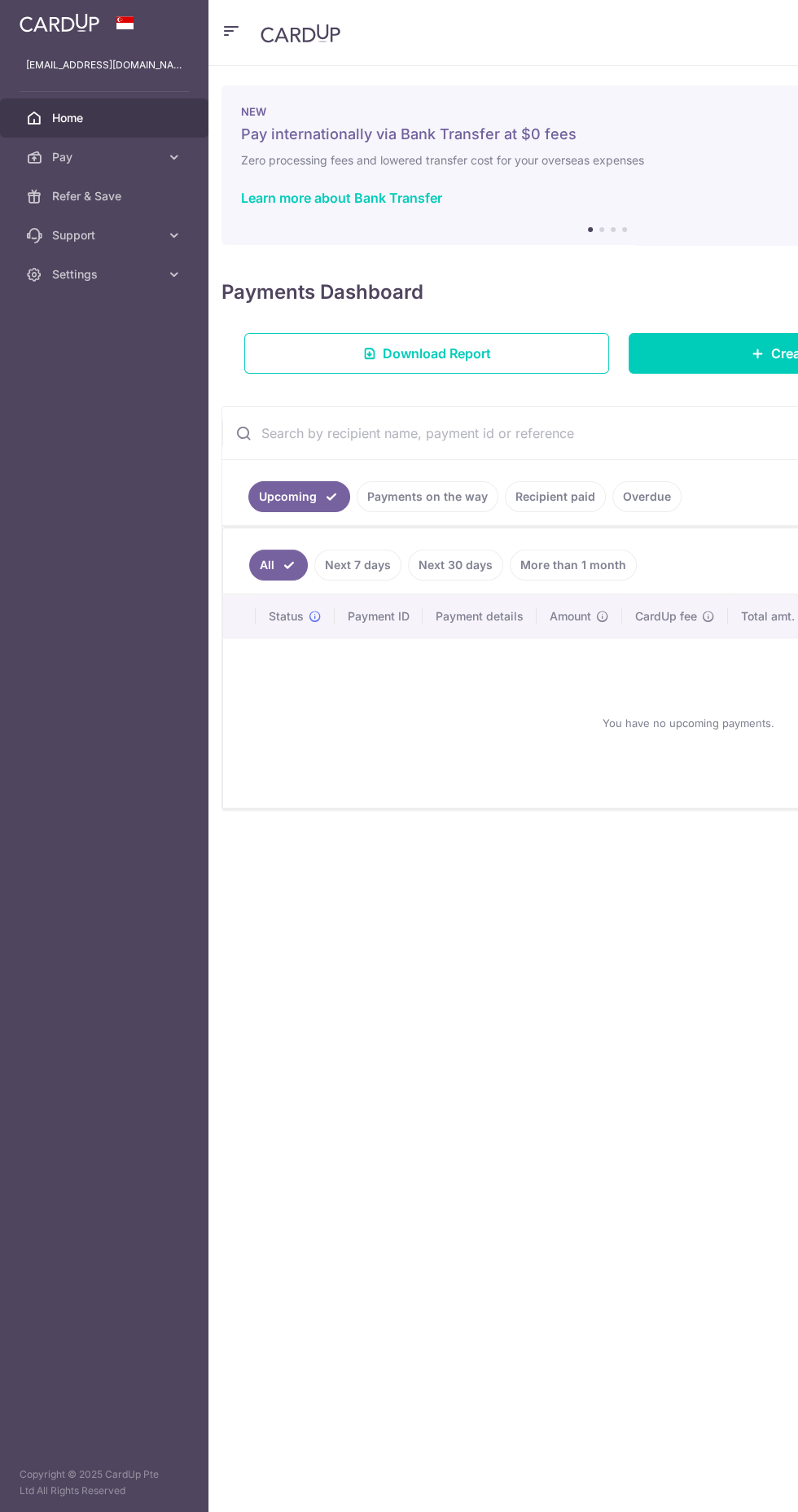
click at [138, 275] on span "Settings" at bounding box center [105, 274] width 108 height 16
click at [99, 354] on span "Logout" at bounding box center [105, 352] width 108 height 16
